Goal: Task Accomplishment & Management: Complete application form

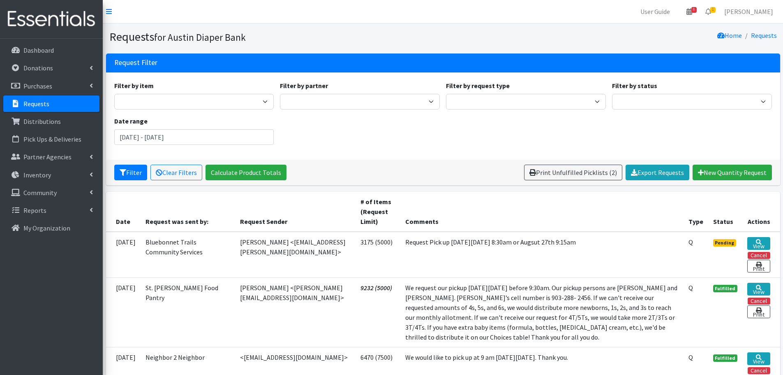
click at [621, 116] on div "Filter by item Adult Briefs (Large) Adult Briefs (Small/Medium) Adult Briefs (X…" at bounding box center [443, 116] width 664 height 71
click at [759, 242] on link "View" at bounding box center [758, 243] width 23 height 13
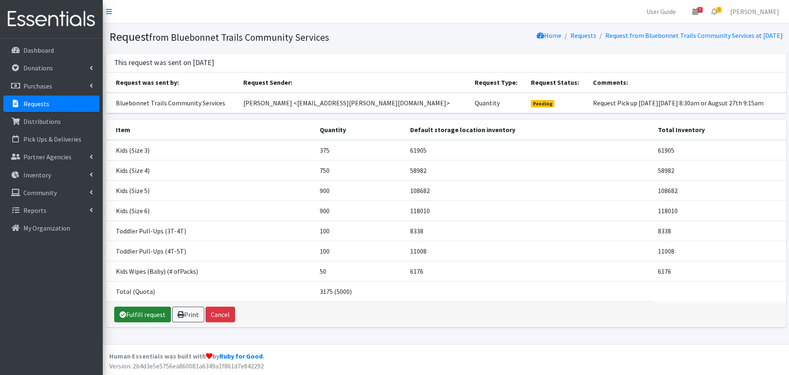
click at [149, 315] on link "Fulfill request" at bounding box center [142, 314] width 57 height 16
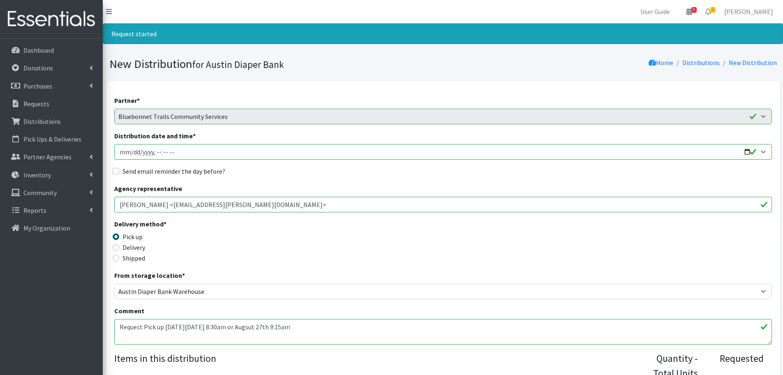
click at [133, 150] on input "Distribution date and time *" at bounding box center [443, 152] width 658 height 16
click at [153, 152] on input "Distribution date and time *" at bounding box center [443, 152] width 658 height 16
type input "2025-08-26T08:30"
click at [116, 172] on input "Send email reminder the day before?" at bounding box center [116, 171] width 7 height 7
checkbox input "true"
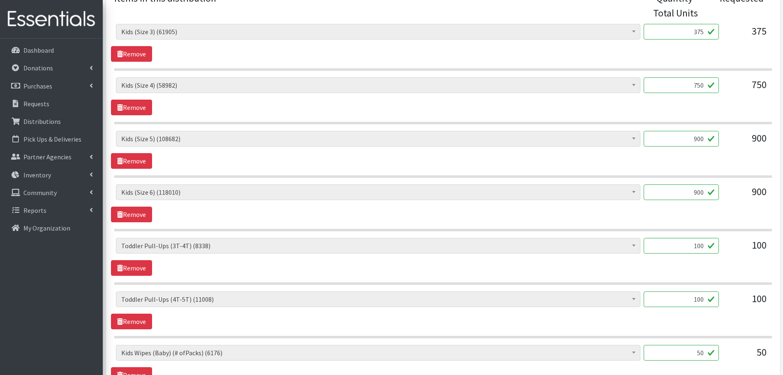
scroll to position [483, 0]
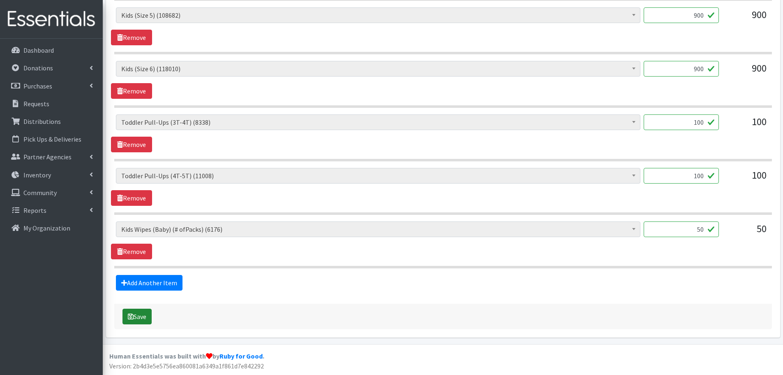
click at [138, 310] on button "Save" at bounding box center [137, 316] width 29 height 16
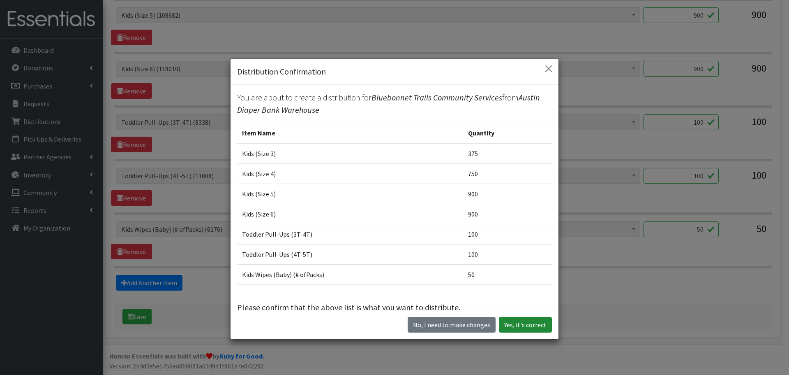
click at [528, 324] on button "Yes, it's correct" at bounding box center [525, 325] width 53 height 16
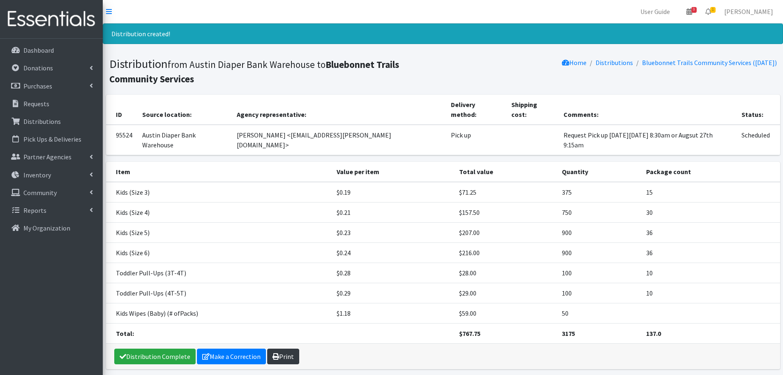
click at [286, 348] on link "Print" at bounding box center [283, 356] width 32 height 16
click at [42, 100] on p "Requests" at bounding box center [36, 103] width 26 height 8
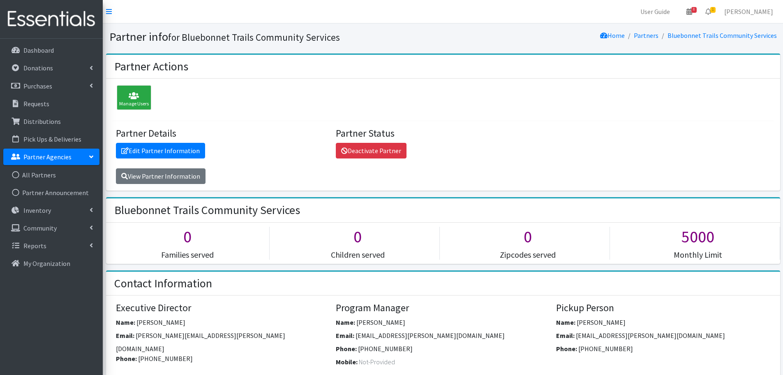
scroll to position [123, 0]
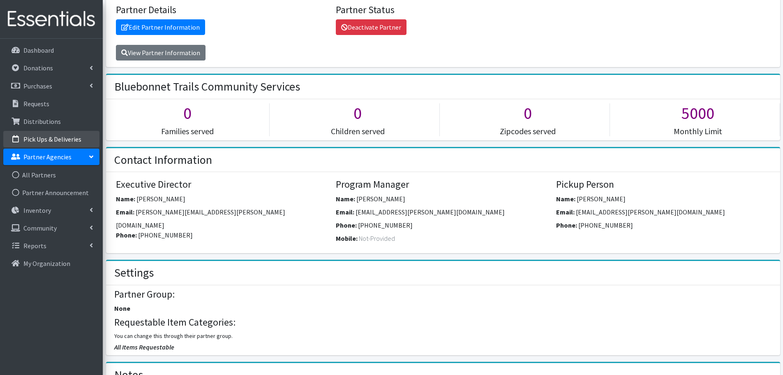
click at [60, 137] on p "Pick Ups & Deliveries" at bounding box center [52, 139] width 58 height 8
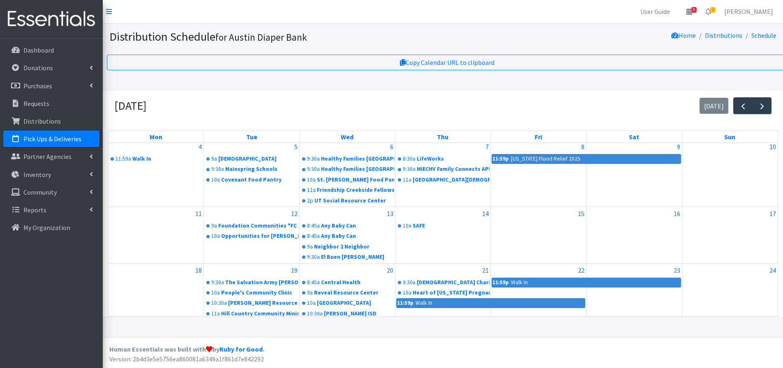
scroll to position [173, 0]
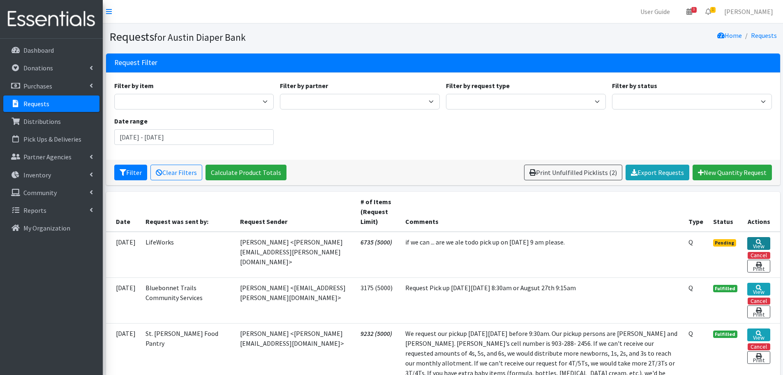
click at [764, 239] on link "View" at bounding box center [758, 243] width 23 height 13
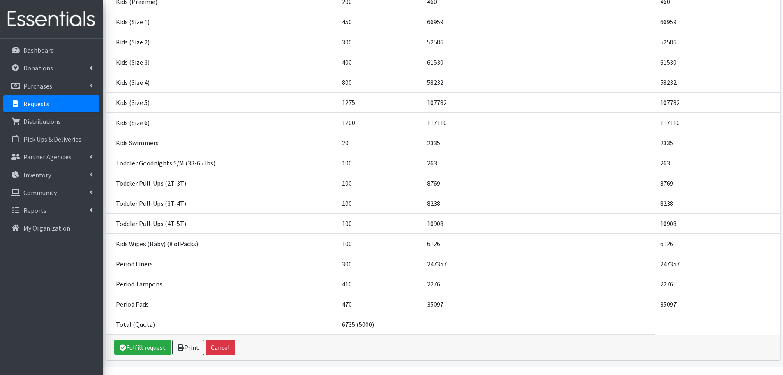
scroll to position [211, 0]
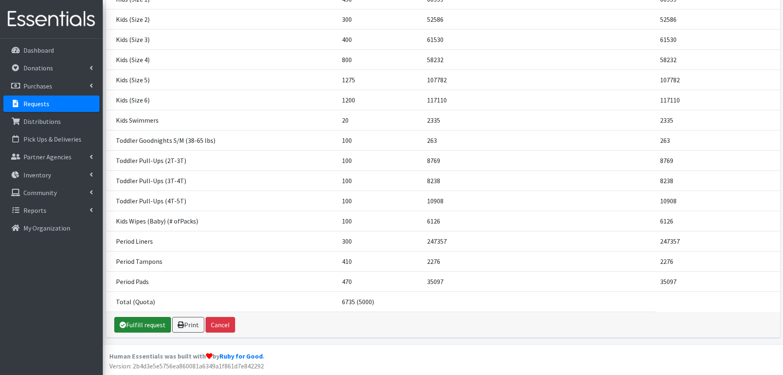
click at [151, 328] on link "Fulfill request" at bounding box center [142, 325] width 57 height 16
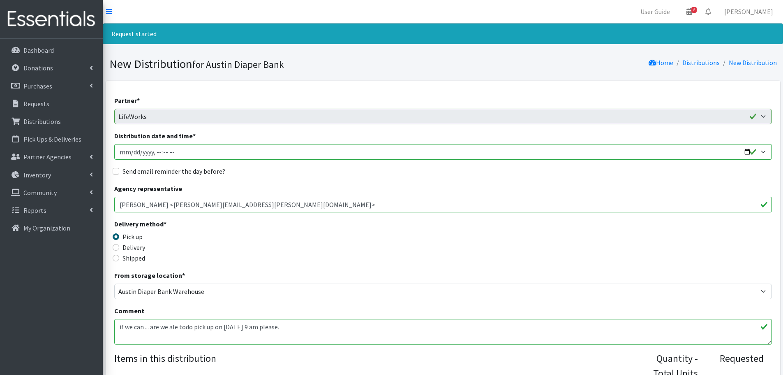
click at [747, 154] on input "Distribution date and time *" at bounding box center [443, 152] width 658 height 16
type input "2025-09-02T09:15"
click at [339, 225] on div "Delivery method * Pick up Delivery Shipped Shipping cost" at bounding box center [443, 244] width 658 height 51
click at [113, 171] on input "Send email reminder the day before?" at bounding box center [116, 171] width 7 height 7
checkbox input "true"
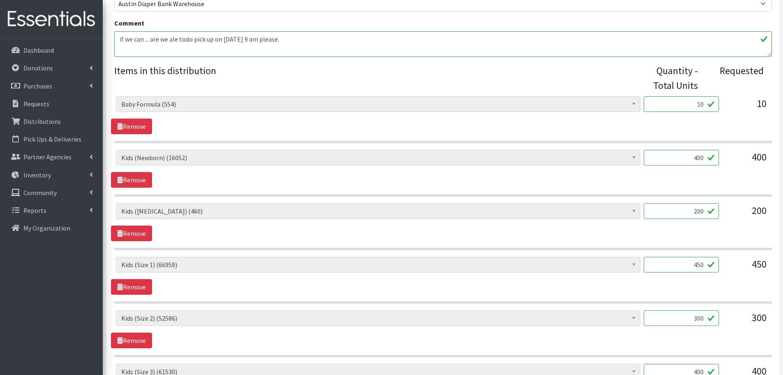
scroll to position [288, 0]
drag, startPoint x: 691, startPoint y: 211, endPoint x: 739, endPoint y: 210, distance: 48.1
click at [739, 210] on div "Baby Formula (554) Kids (Newborn) (16052) Kids (Preemie) (460) Kids (Size 1) (6…" at bounding box center [443, 214] width 654 height 22
type input "1"
click at [737, 220] on div "200" at bounding box center [746, 214] width 41 height 22
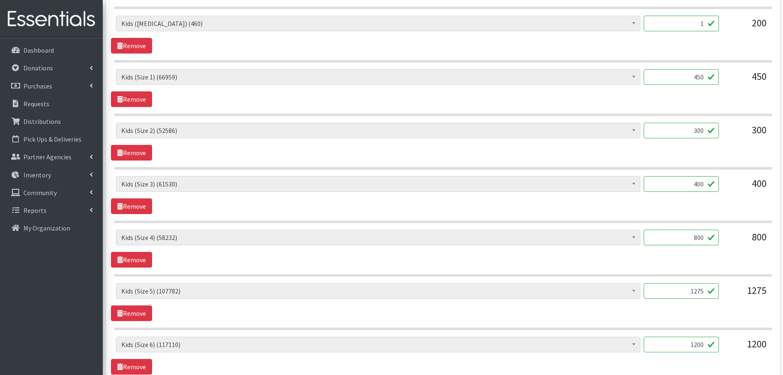
scroll to position [493, 0]
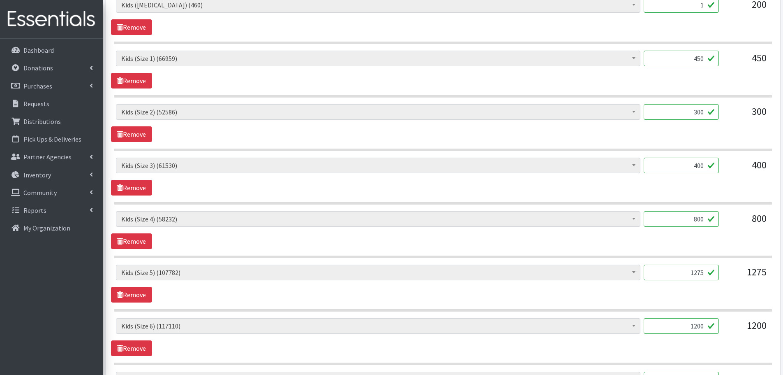
drag, startPoint x: 688, startPoint y: 275, endPoint x: 734, endPoint y: 268, distance: 46.6
click at [734, 268] on div "Baby Formula (554) Kids (Newborn) (16052) Kids (Preemie) (460) Kids (Size 1) (6…" at bounding box center [443, 275] width 654 height 22
type input "1000"
drag, startPoint x: 681, startPoint y: 329, endPoint x: 724, endPoint y: 323, distance: 43.7
click at [724, 323] on div "Baby Formula (554) Kids (Newborn) (16052) Kids (Preemie) (460) Kids (Size 1) (6…" at bounding box center [443, 329] width 654 height 22
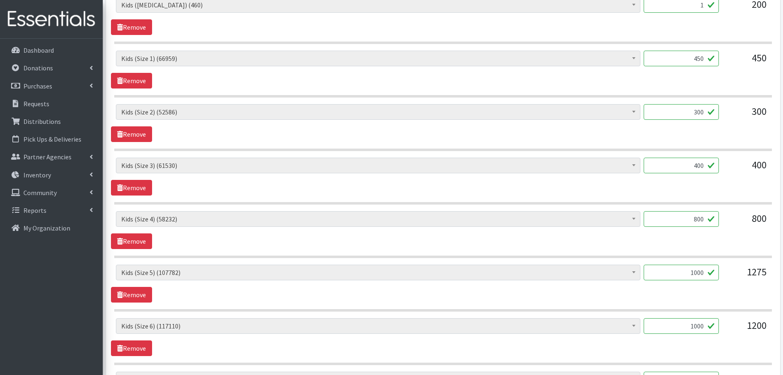
type input "1000"
click at [716, 342] on div "Baby Formula (554) Kids (Newborn) (16052) Kids (Preemie) (460) Kids (Size 1) (6…" at bounding box center [443, 337] width 664 height 38
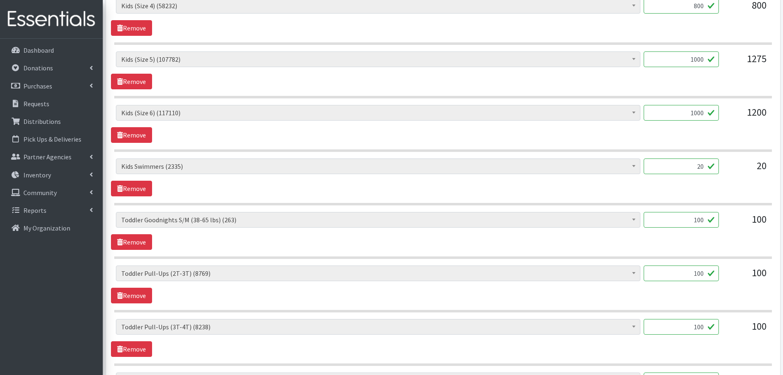
scroll to position [740, 0]
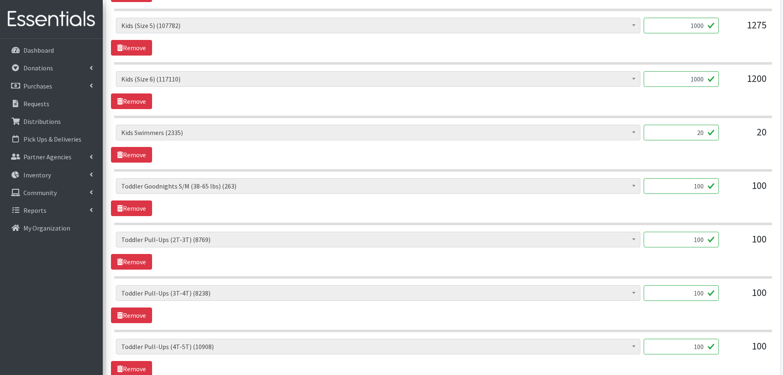
drag, startPoint x: 680, startPoint y: 185, endPoint x: 735, endPoint y: 187, distance: 55.1
click at [735, 187] on div "Baby Formula (554) Kids (Newborn) (16052) Kids (Preemie) (460) Kids (Size 1) (6…" at bounding box center [443, 189] width 654 height 22
type input "1"
click at [713, 146] on div "20" at bounding box center [681, 136] width 75 height 22
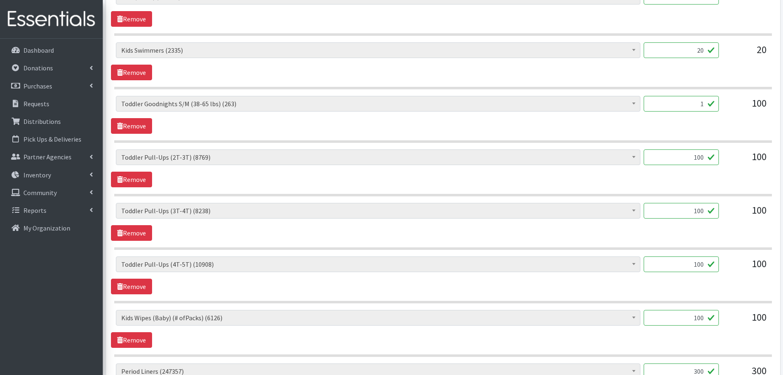
scroll to position [863, 0]
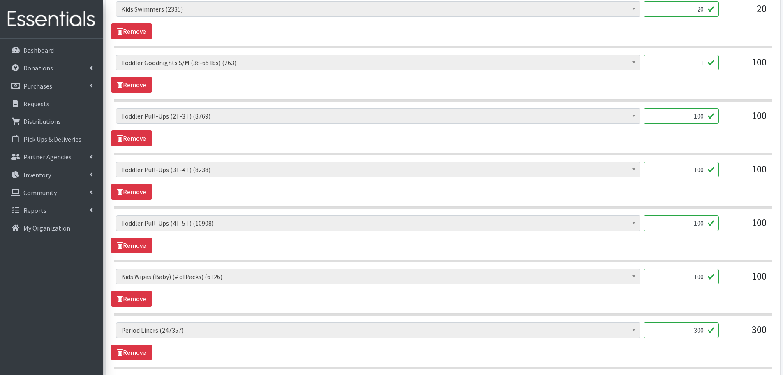
drag, startPoint x: 677, startPoint y: 283, endPoint x: 753, endPoint y: 279, distance: 76.1
click at [753, 279] on div "Baby Formula (554) Kids (Newborn) (16052) Kids (Preemie) (460) Kids (Size 1) (6…" at bounding box center [443, 279] width 654 height 22
type input "87"
click at [726, 300] on div "Baby Formula (554) Kids (Newborn) (16052) Kids (Preemie) (460) Kids (Size 1) (6…" at bounding box center [443, 287] width 664 height 38
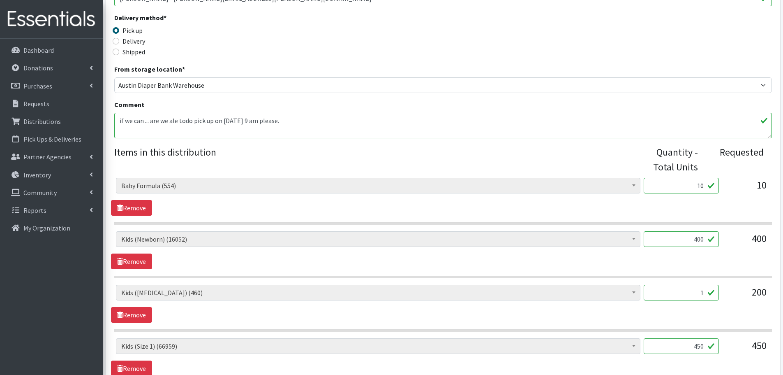
scroll to position [206, 0]
click at [688, 189] on input "10" at bounding box center [681, 186] width 75 height 16
drag, startPoint x: 691, startPoint y: 186, endPoint x: 717, endPoint y: 187, distance: 25.9
click at [717, 187] on input "10" at bounding box center [681, 186] width 75 height 16
type input "1"
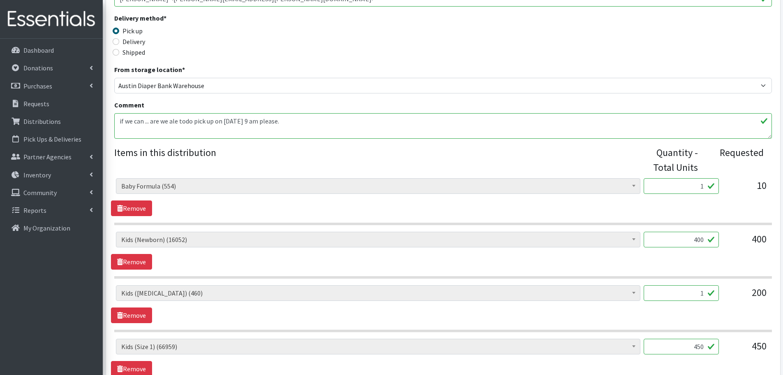
click at [712, 198] on div "1" at bounding box center [681, 189] width 75 height 22
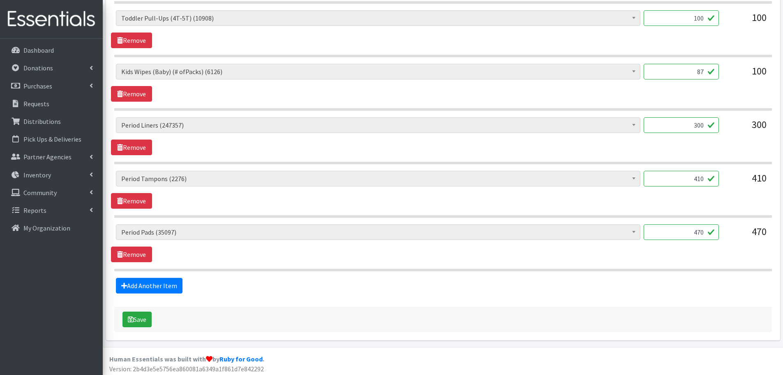
scroll to position [1071, 0]
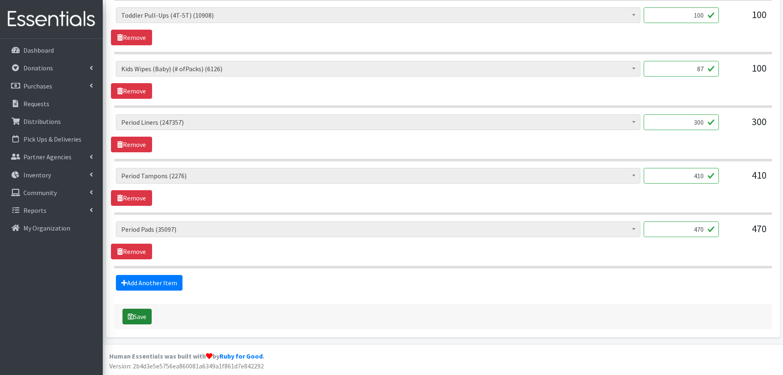
click at [141, 315] on button "Save" at bounding box center [137, 316] width 29 height 16
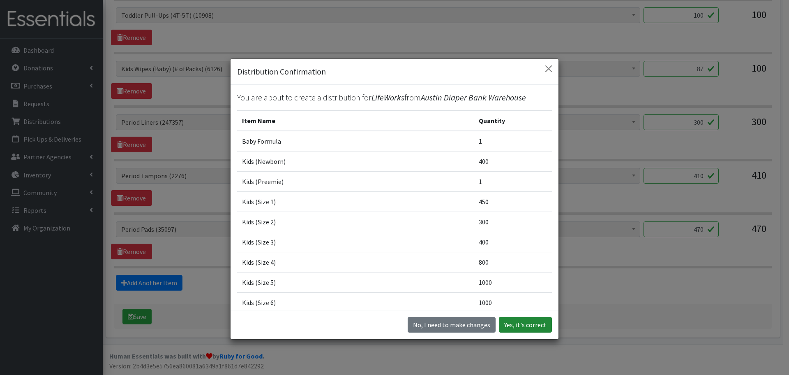
click at [525, 328] on button "Yes, it's correct" at bounding box center [525, 325] width 53 height 16
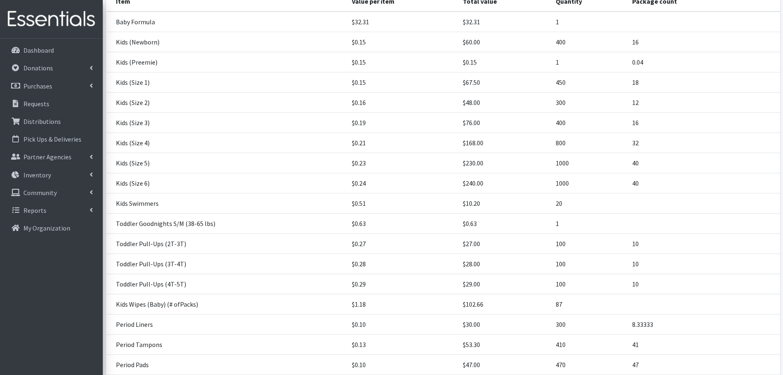
scroll to position [220, 0]
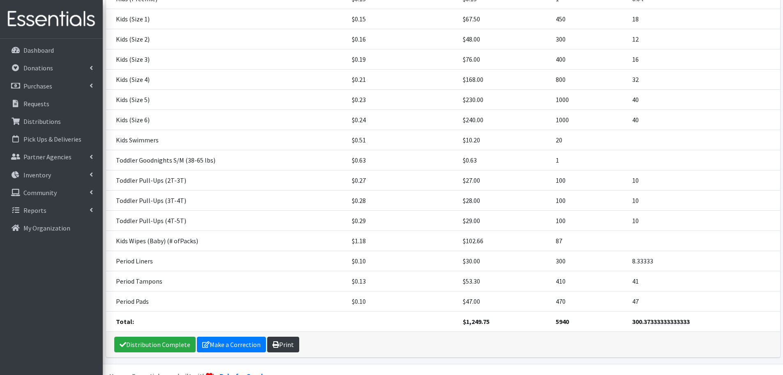
click at [289, 336] on link "Print" at bounding box center [283, 344] width 32 height 16
click at [30, 102] on p "Requests" at bounding box center [36, 103] width 26 height 8
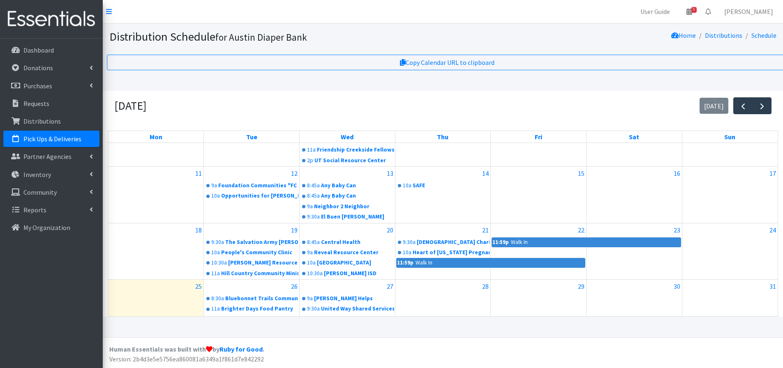
scroll to position [173, 0]
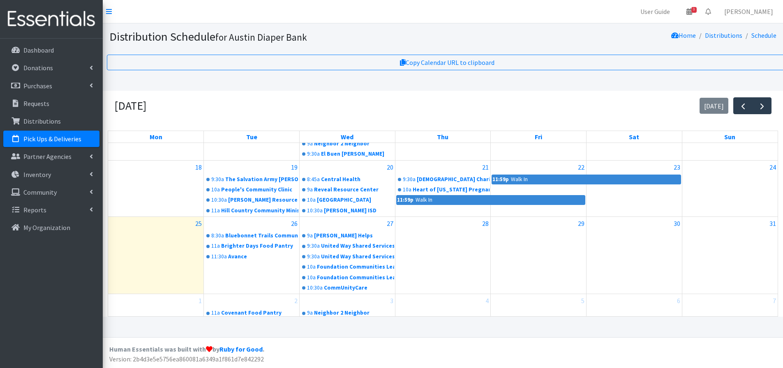
click at [349, 294] on div "3" at bounding box center [347, 300] width 95 height 13
click at [348, 308] on link "9a Neighbor 2 Neighbor" at bounding box center [348, 313] width 94 height 10
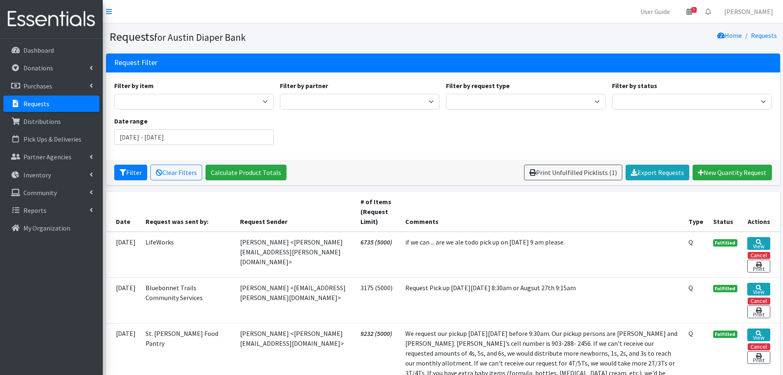
click at [37, 101] on p "Requests" at bounding box center [36, 103] width 26 height 8
click at [35, 103] on p "Requests" at bounding box center [36, 103] width 26 height 8
